Goal: Navigation & Orientation: Find specific page/section

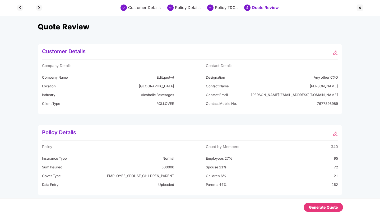
scroll to position [210, 0]
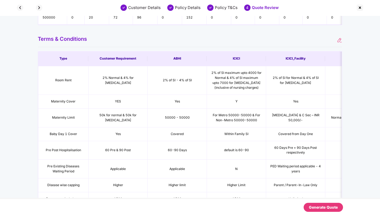
click at [359, 7] on img at bounding box center [360, 7] width 8 height 8
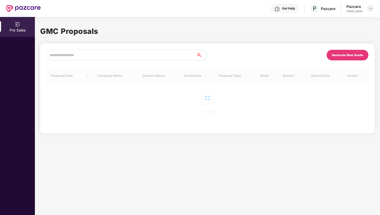
click at [371, 10] on img at bounding box center [370, 8] width 4 height 4
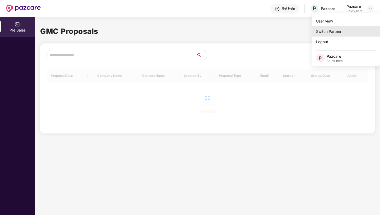
click at [322, 33] on div "Switch Partner" at bounding box center [346, 31] width 69 height 10
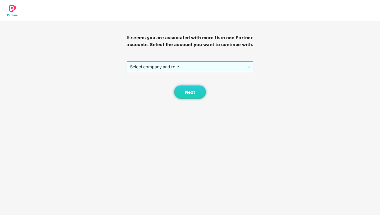
click at [174, 72] on span "Select company and role" at bounding box center [190, 67] width 120 height 10
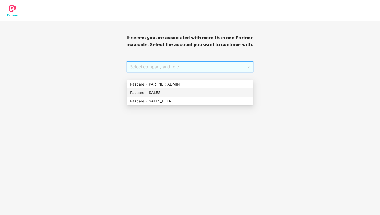
click at [167, 94] on div "Pazcare - SALES" at bounding box center [190, 93] width 120 height 6
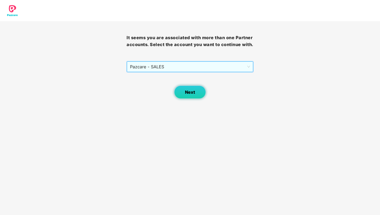
click at [185, 99] on button "Next" at bounding box center [190, 91] width 32 height 13
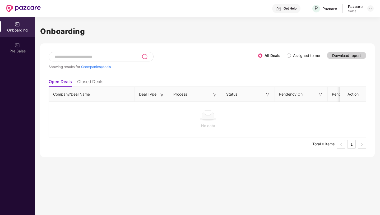
click at [91, 79] on li "Closed Deals" at bounding box center [90, 83] width 26 height 8
click at [63, 80] on li "Open Deals" at bounding box center [60, 83] width 23 height 8
click at [32, 54] on div "Pre Sales" at bounding box center [17, 48] width 35 height 20
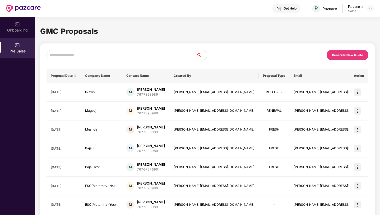
click at [22, 31] on div "Onboarding" at bounding box center [17, 29] width 35 height 5
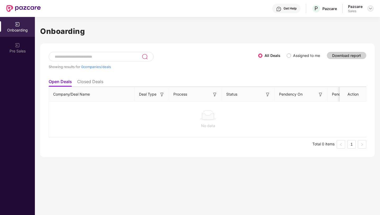
click at [371, 8] on img at bounding box center [370, 8] width 4 height 4
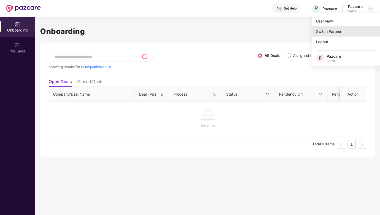
click at [328, 32] on div "Switch Partner" at bounding box center [346, 31] width 69 height 10
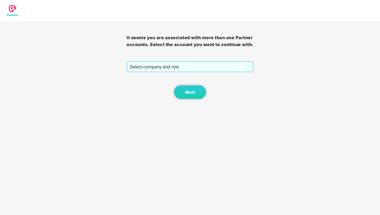
click at [191, 72] on span "Select company and role" at bounding box center [190, 67] width 120 height 10
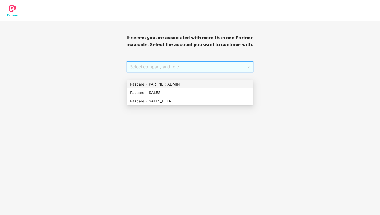
click at [180, 82] on div "Pazcare - PARTNER_ADMIN" at bounding box center [190, 84] width 120 height 6
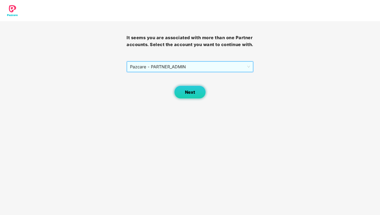
click at [185, 99] on button "Next" at bounding box center [190, 91] width 32 height 13
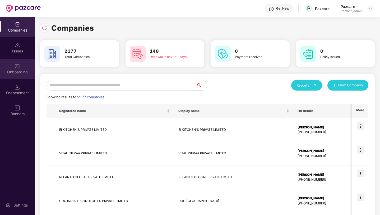
click at [19, 69] on div "Onboarding" at bounding box center [17, 69] width 35 height 20
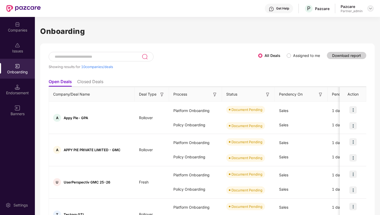
click at [371, 10] on img at bounding box center [370, 8] width 4 height 4
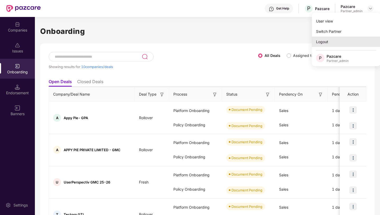
click at [321, 42] on div "Logout" at bounding box center [346, 41] width 69 height 10
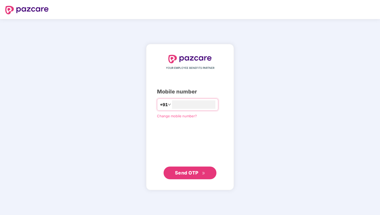
type input "**********"
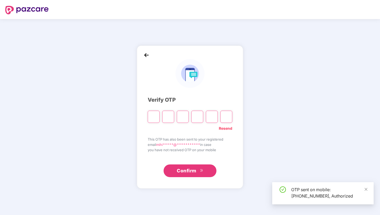
type input "*"
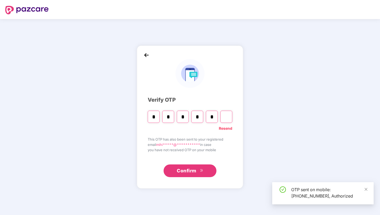
type input "*"
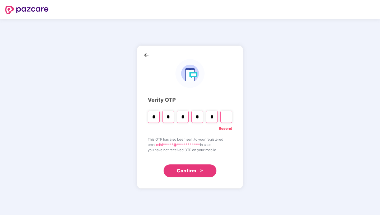
type input "*"
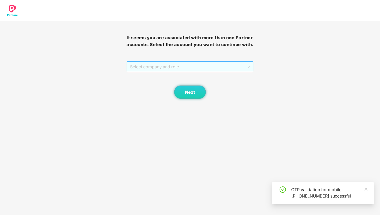
click at [205, 72] on span "Select company and role" at bounding box center [190, 67] width 120 height 10
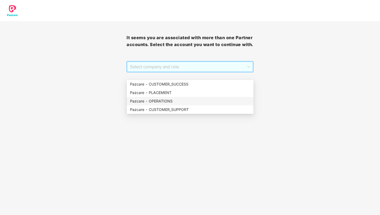
click at [164, 99] on div "Pazcare - OPERATIONS" at bounding box center [190, 101] width 120 height 6
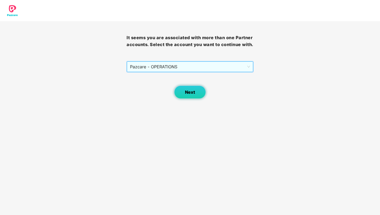
click at [184, 99] on button "Next" at bounding box center [190, 91] width 32 height 13
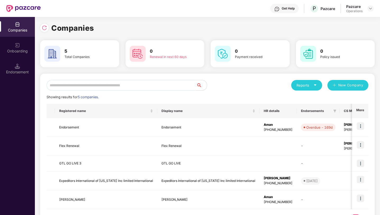
click at [17, 42] on div at bounding box center [17, 44] width 5 height 5
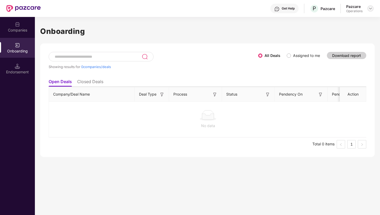
click at [370, 8] on img at bounding box center [370, 8] width 4 height 4
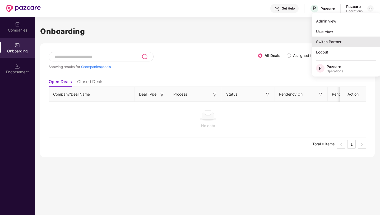
click at [330, 39] on div "Switch Partner" at bounding box center [346, 41] width 69 height 10
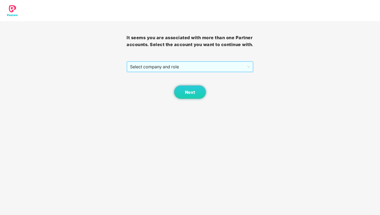
click at [159, 72] on span "Select company and role" at bounding box center [190, 67] width 120 height 10
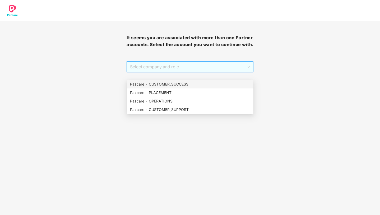
click at [159, 80] on div "Pazcare - CUSTOMER_SUCCESS" at bounding box center [190, 84] width 127 height 8
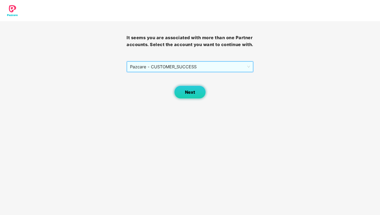
click at [190, 95] on span "Next" at bounding box center [190, 92] width 10 height 5
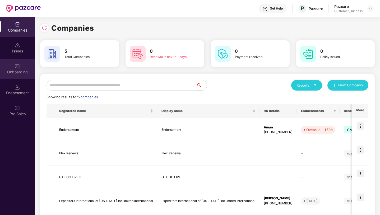
click at [22, 72] on div "Onboarding" at bounding box center [17, 71] width 35 height 5
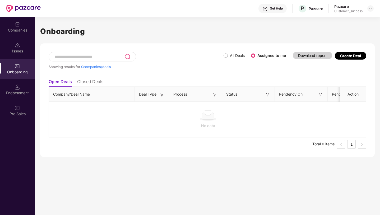
click at [358, 54] on div "Create Deal" at bounding box center [350, 55] width 21 height 4
click at [350, 56] on div "Create Deal" at bounding box center [350, 55] width 21 height 4
click at [370, 8] on img at bounding box center [370, 8] width 4 height 4
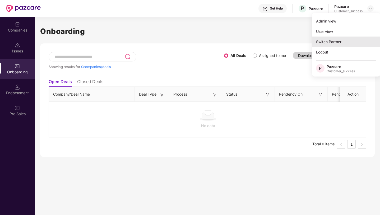
click at [329, 44] on div "Switch Partner" at bounding box center [346, 41] width 69 height 10
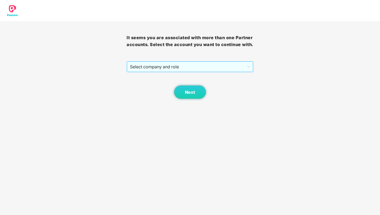
click at [222, 72] on span "Select company and role" at bounding box center [190, 67] width 120 height 10
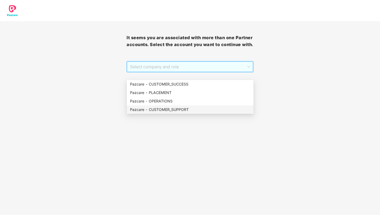
click at [175, 107] on div "Pazcare - CUSTOMER_SUPPORT" at bounding box center [190, 109] width 120 height 6
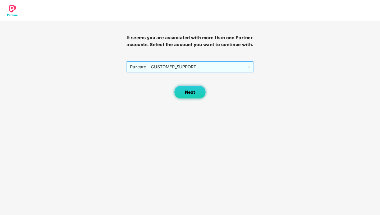
click at [189, 95] on span "Next" at bounding box center [190, 92] width 10 height 5
